Goal: Task Accomplishment & Management: Use online tool/utility

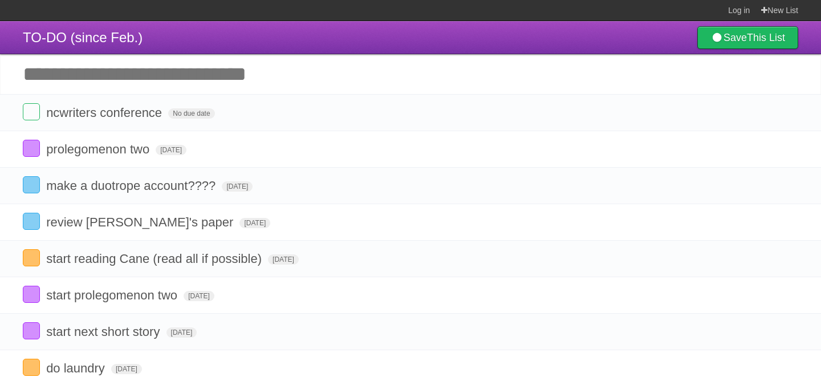
scroll to position [25, 0]
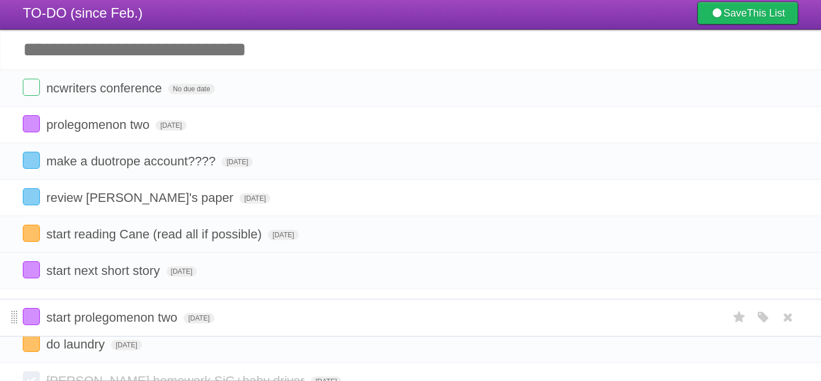
drag, startPoint x: 14, startPoint y: 275, endPoint x: 13, endPoint y: 317, distance: 41.6
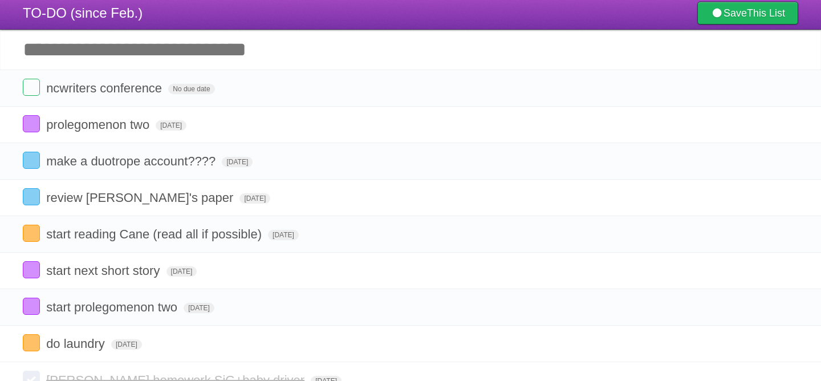
scroll to position [20, 0]
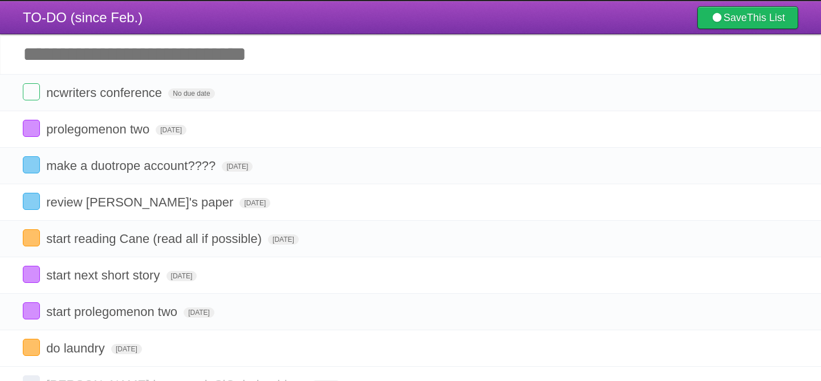
click at [137, 50] on input "Add another task" at bounding box center [410, 54] width 821 height 40
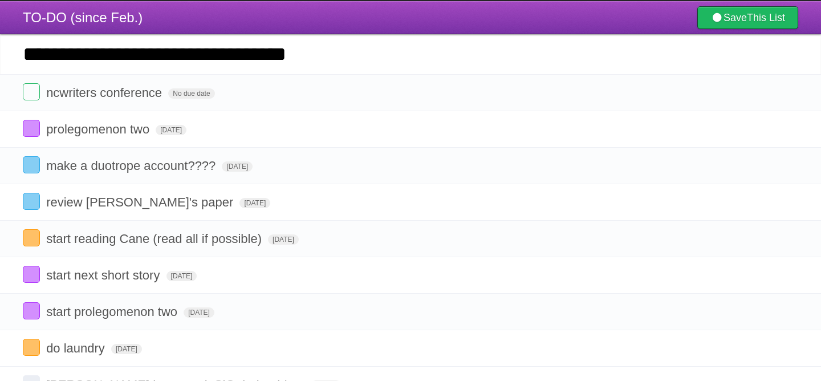
type input "**********"
click input "*********" at bounding box center [0, 0] width 0 height 0
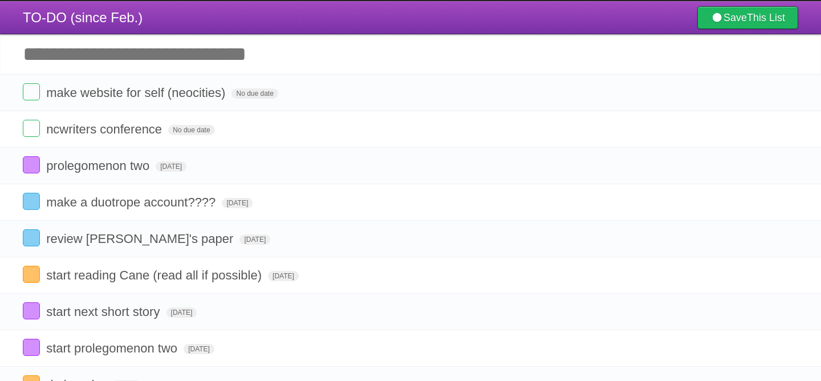
click at [131, 48] on input "Add another task" at bounding box center [410, 54] width 821 height 40
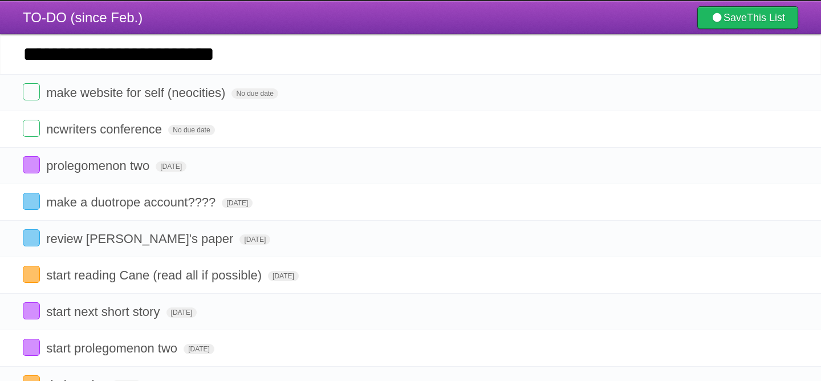
type input "**********"
click input "*********" at bounding box center [0, 0] width 0 height 0
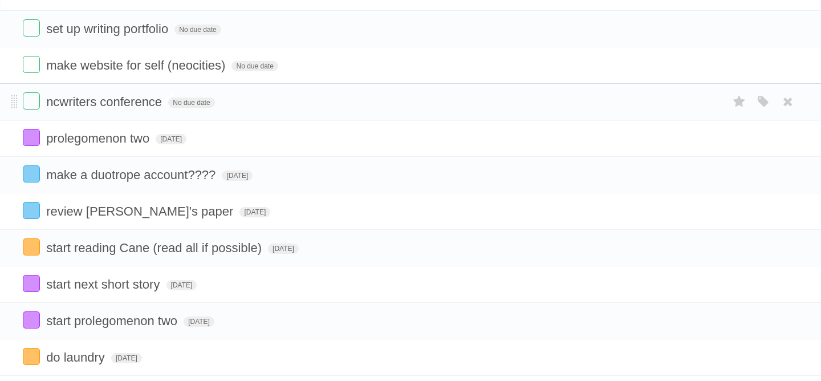
scroll to position [78, 0]
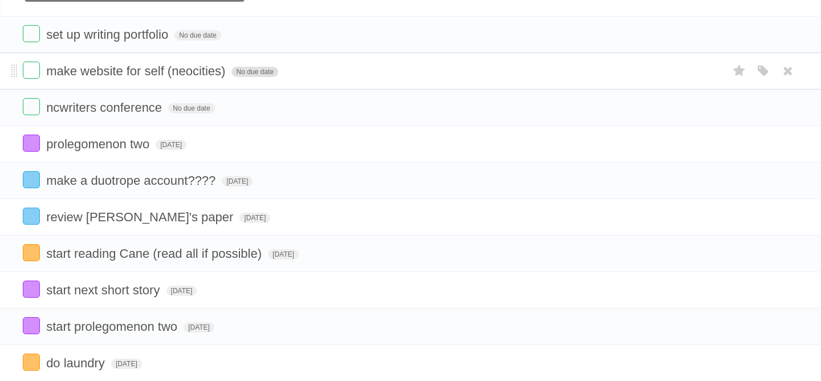
click at [232, 77] on span "No due date" at bounding box center [254, 72] width 46 height 10
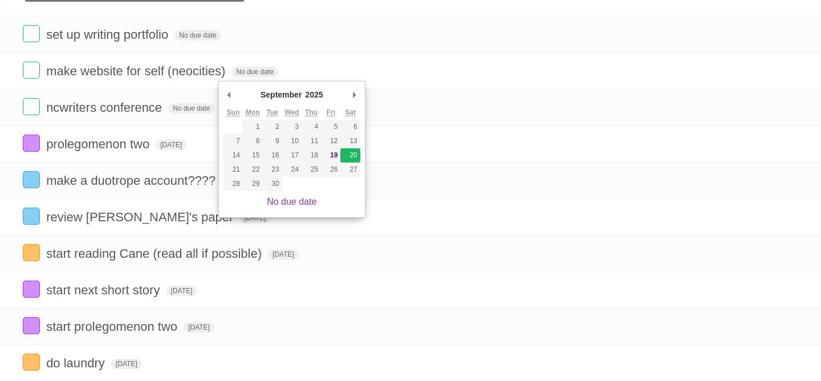
type span "[DATE]"
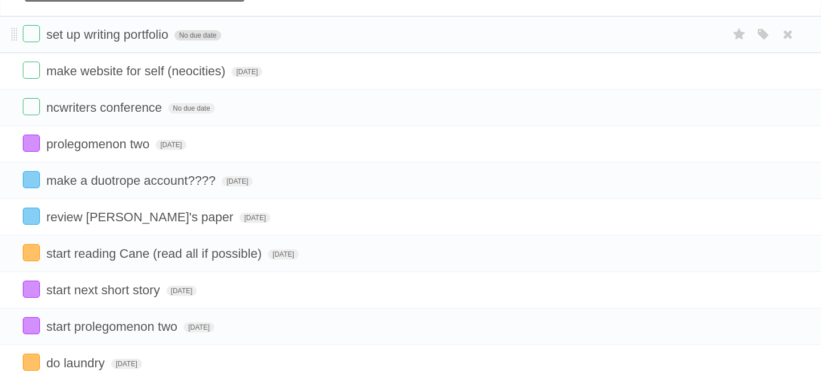
click at [182, 38] on span "No due date" at bounding box center [197, 35] width 46 height 10
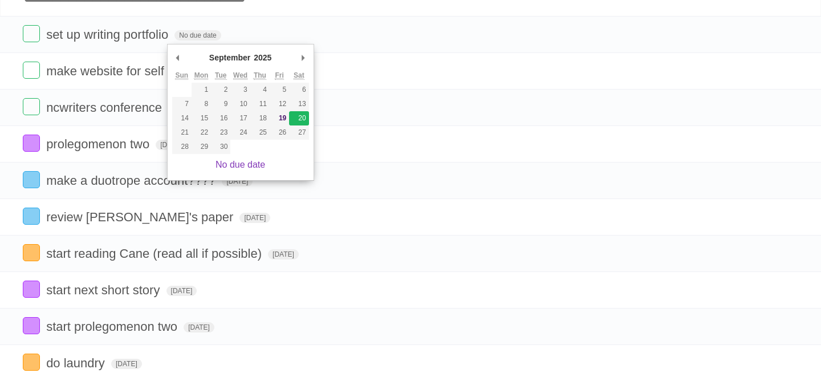
type span "[DATE]"
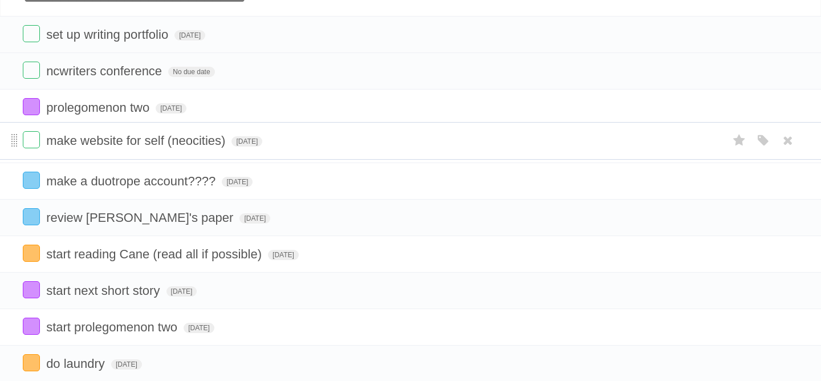
drag, startPoint x: 13, startPoint y: 76, endPoint x: 15, endPoint y: 143, distance: 67.3
click at [18, 35] on li "set up writing portfolio [DATE] White Red Blue Green Purple Orange" at bounding box center [410, 34] width 821 height 37
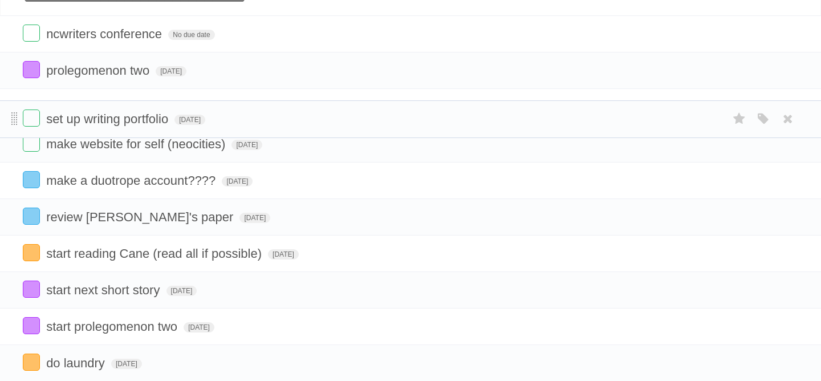
drag, startPoint x: 15, startPoint y: 35, endPoint x: 15, endPoint y: 117, distance: 82.1
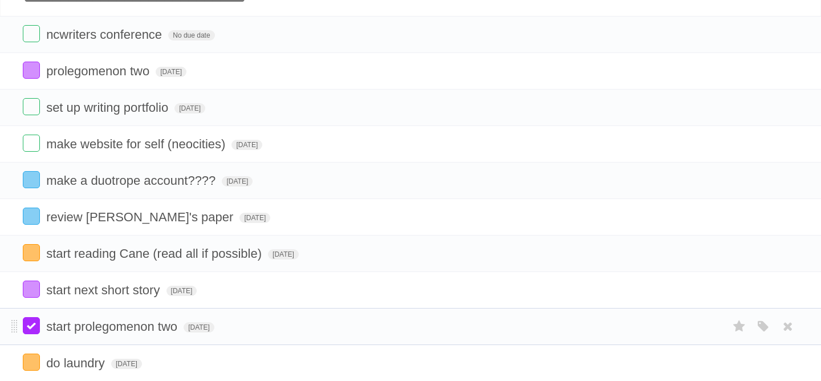
click at [29, 334] on label at bounding box center [31, 325] width 17 height 17
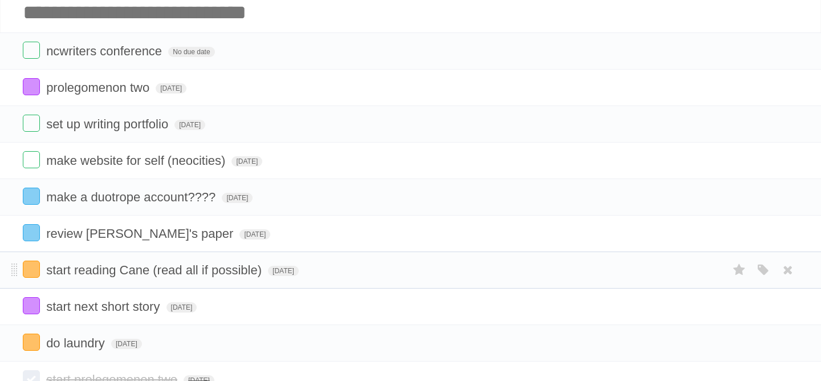
scroll to position [61, 0]
click at [239, 240] on span "[DATE]" at bounding box center [254, 235] width 31 height 10
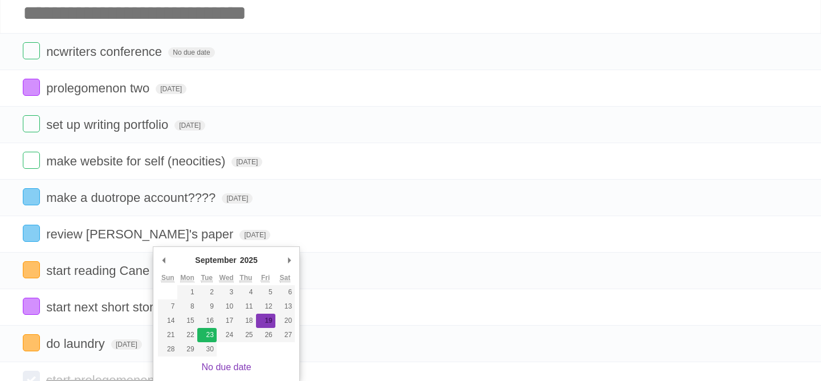
type span "[DATE]"
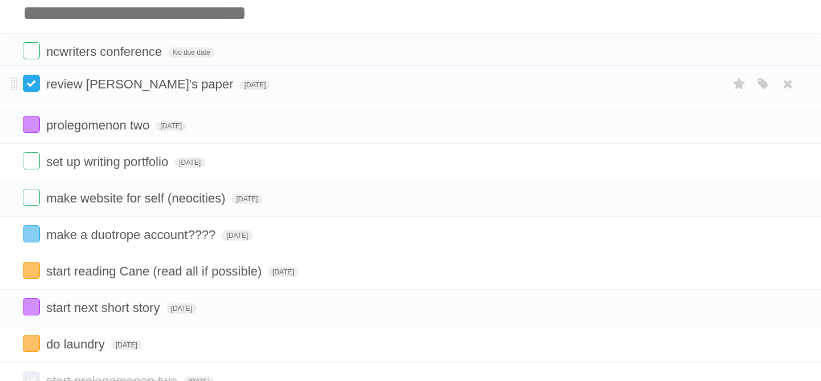
drag, startPoint x: 13, startPoint y: 237, endPoint x: 36, endPoint y: 83, distance: 155.7
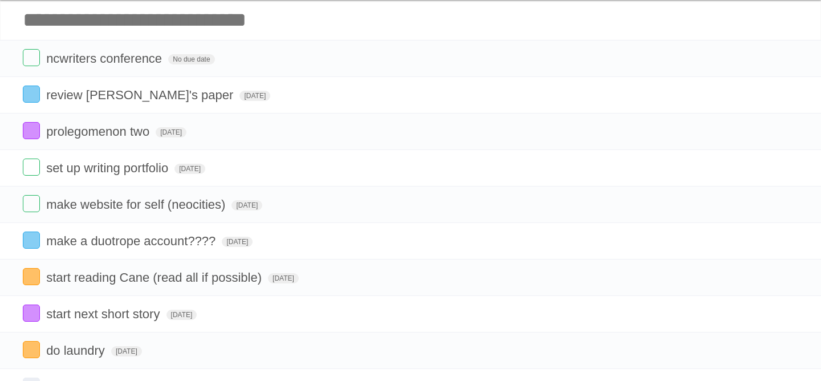
scroll to position [0, 0]
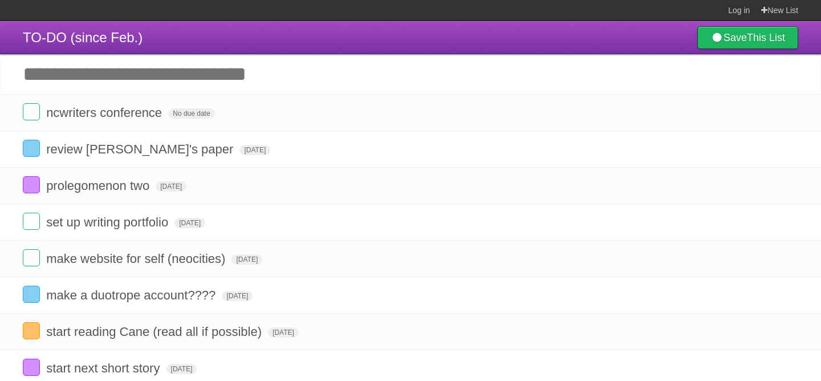
click at [129, 83] on input "Add another task" at bounding box center [410, 74] width 821 height 40
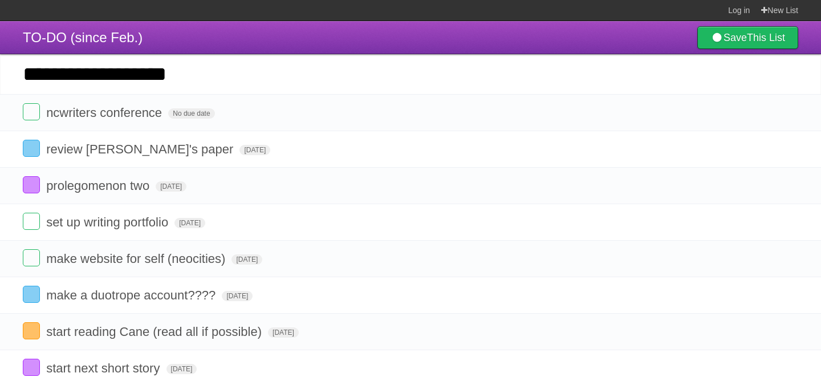
type input "**********"
click input "*********" at bounding box center [0, 0] width 0 height 0
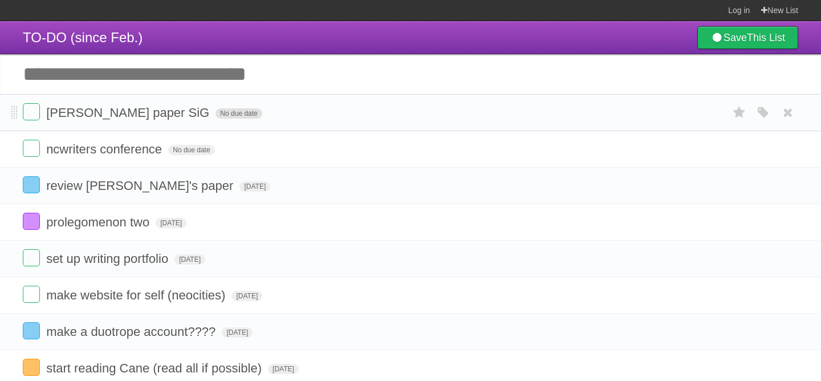
click at [215, 118] on span "No due date" at bounding box center [238, 113] width 46 height 10
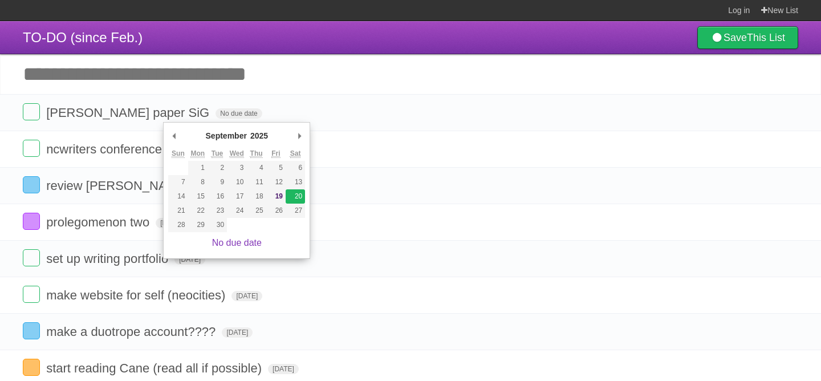
type span "[DATE]"
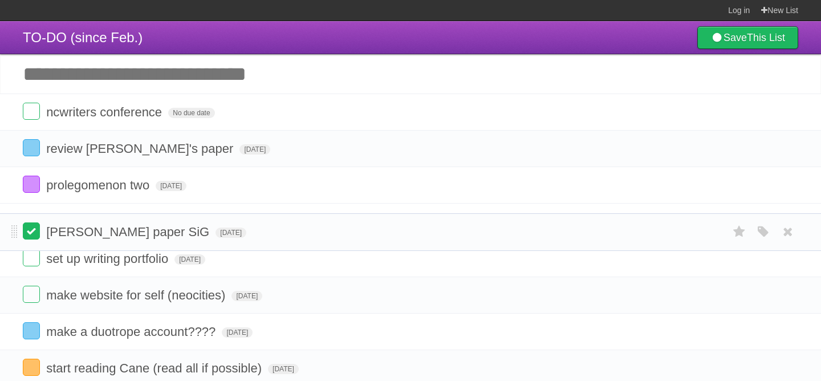
drag, startPoint x: 15, startPoint y: 112, endPoint x: 22, endPoint y: 229, distance: 117.1
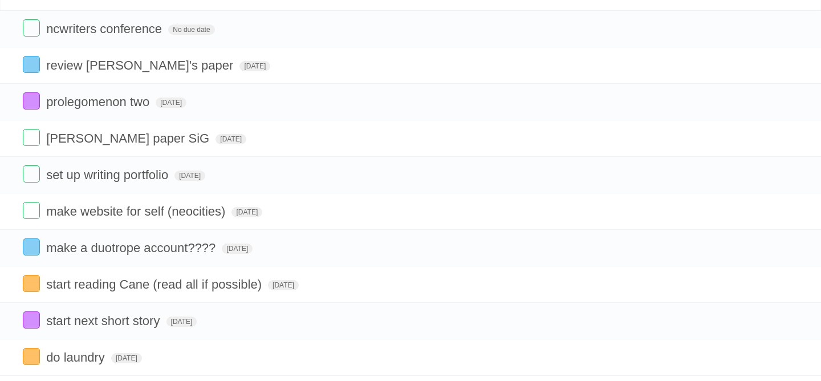
scroll to position [84, 0]
click at [268, 290] on span "[DATE]" at bounding box center [283, 284] width 31 height 10
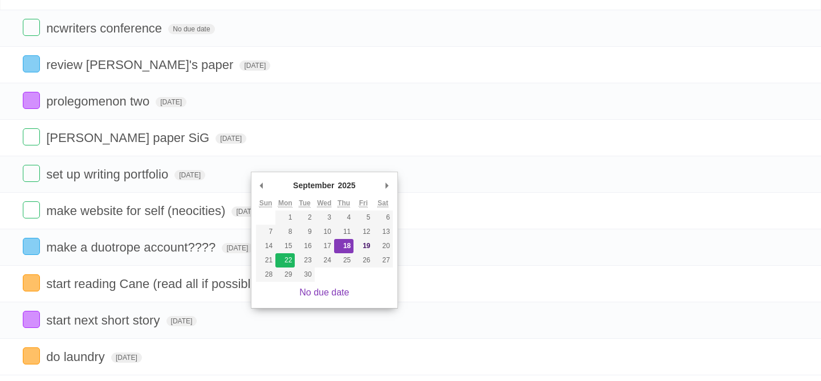
type span "[DATE]"
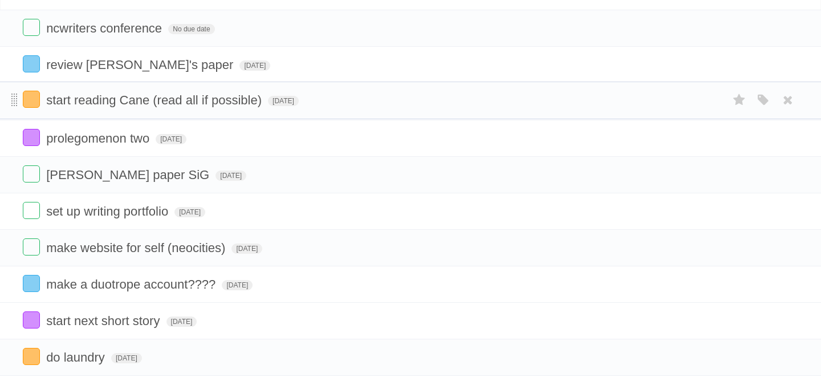
drag, startPoint x: 13, startPoint y: 291, endPoint x: 15, endPoint y: 97, distance: 193.8
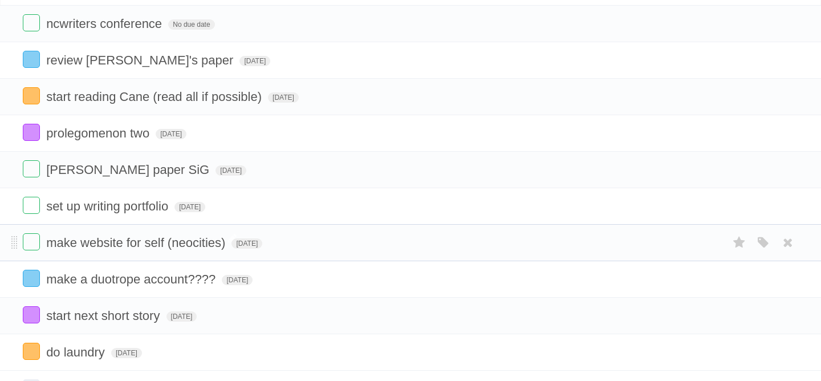
scroll to position [88, 0]
